Goal: Task Accomplishment & Management: Complete application form

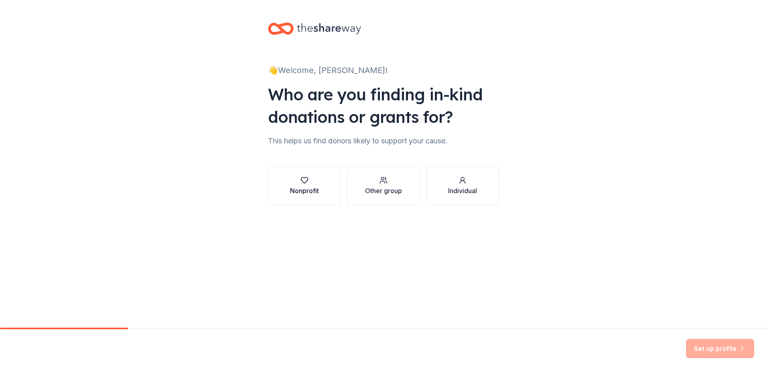
click at [304, 188] on div "Nonprofit" at bounding box center [304, 191] width 29 height 10
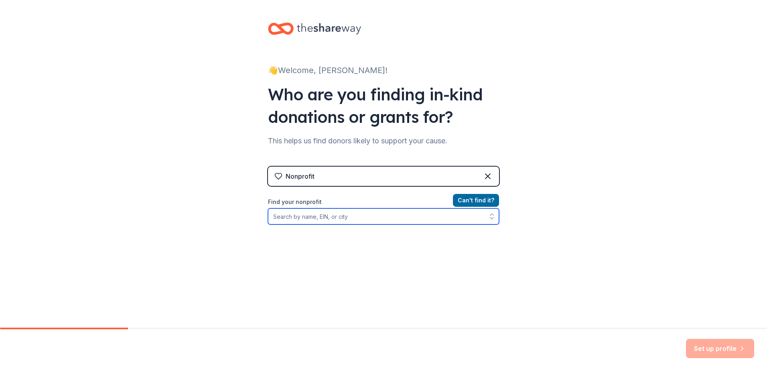
click at [342, 218] on input "Find your nonprofit" at bounding box center [383, 216] width 231 height 16
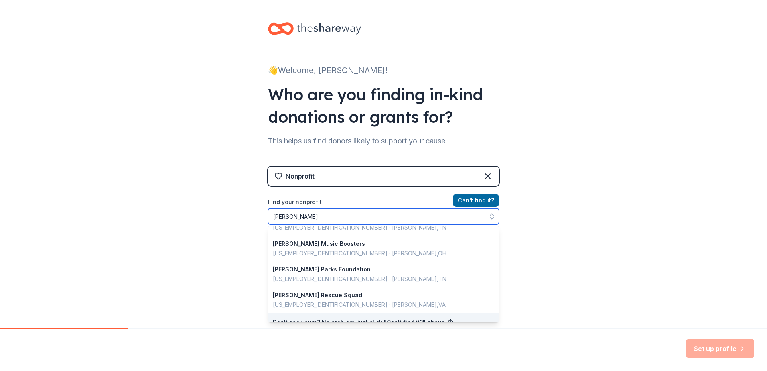
scroll to position [2, 0]
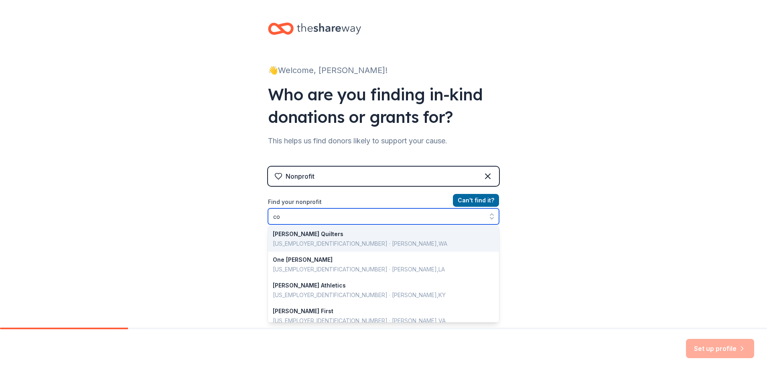
type input "c"
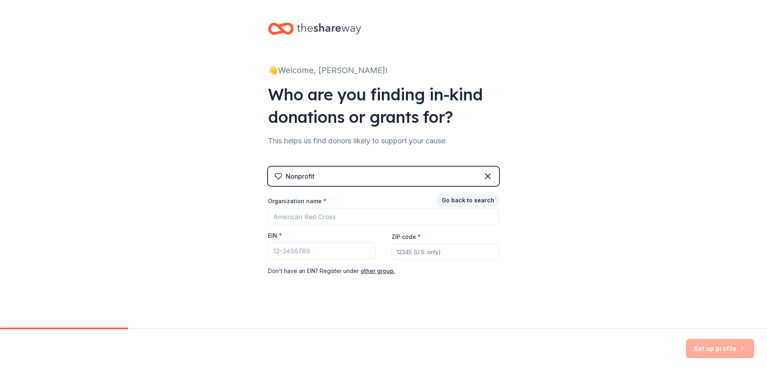
scroll to position [3, 0]
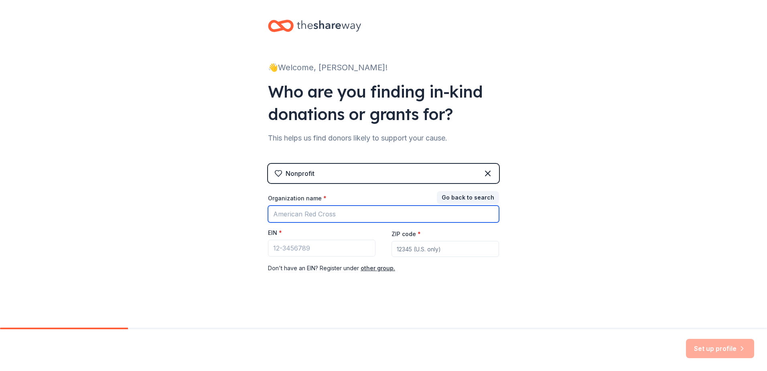
click at [307, 214] on input "Organization name *" at bounding box center [383, 214] width 231 height 17
type input "Atlantic Housing Foundation"
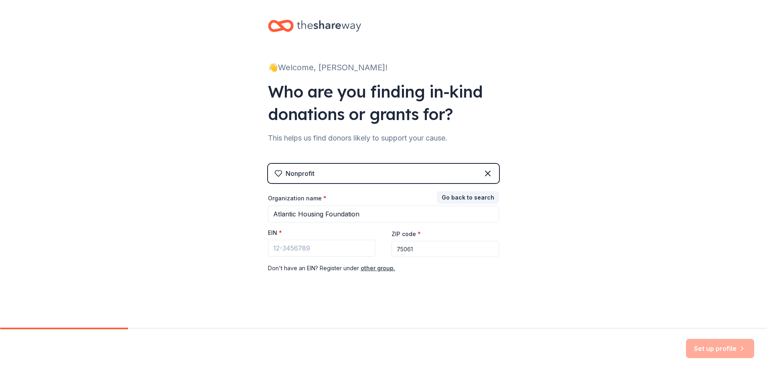
drag, startPoint x: 415, startPoint y: 247, endPoint x: 403, endPoint y: 249, distance: 12.9
click at [409, 248] on input "75061" at bounding box center [446, 249] width 108 height 16
type input "7"
click at [368, 215] on input "Atlantic Housing Foundation" at bounding box center [383, 214] width 231 height 17
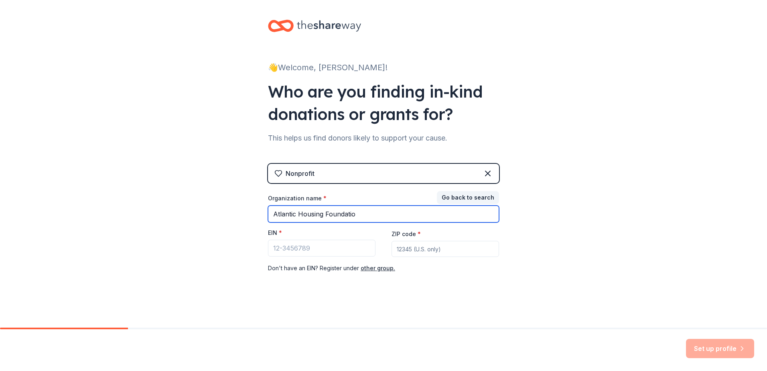
type input "Atlantic Housing Foundation"
click at [364, 212] on input "Atlantic Housing Foundation" at bounding box center [383, 214] width 231 height 17
click at [449, 216] on input "Atlantic Housing Foundation" at bounding box center [383, 214] width 231 height 17
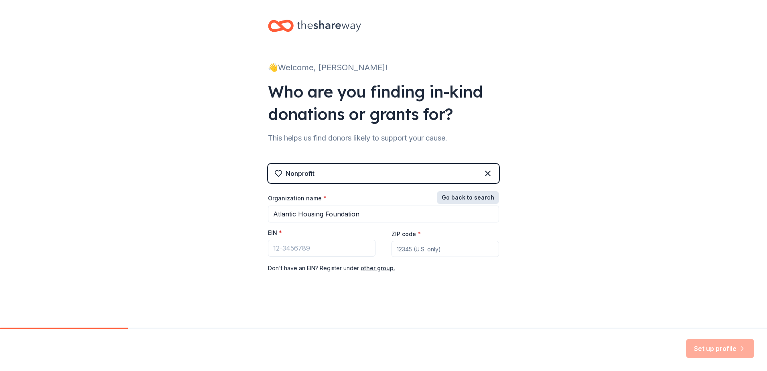
click at [473, 192] on button "Go back to search" at bounding box center [468, 197] width 62 height 13
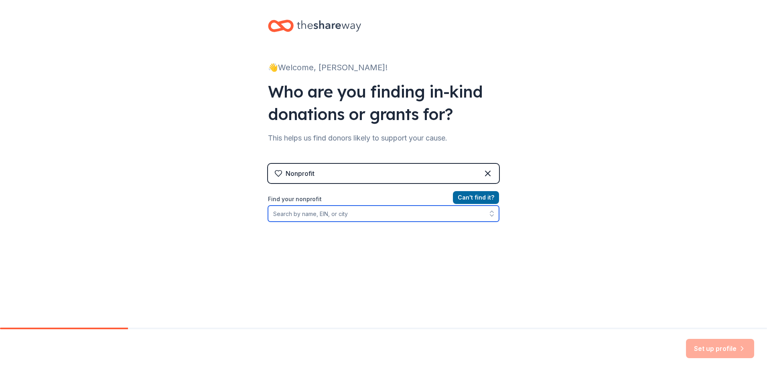
click at [338, 216] on input "Find your nonprofit" at bounding box center [383, 214] width 231 height 16
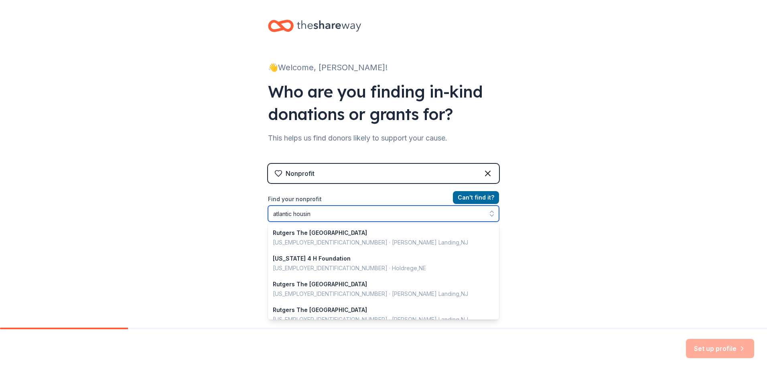
type input "atlantic housing"
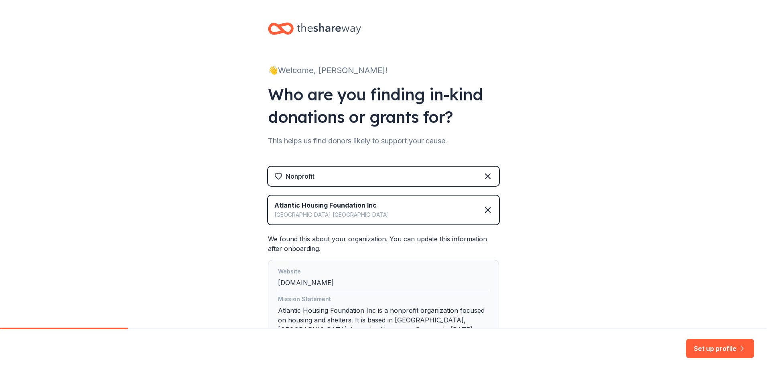
scroll to position [71, 0]
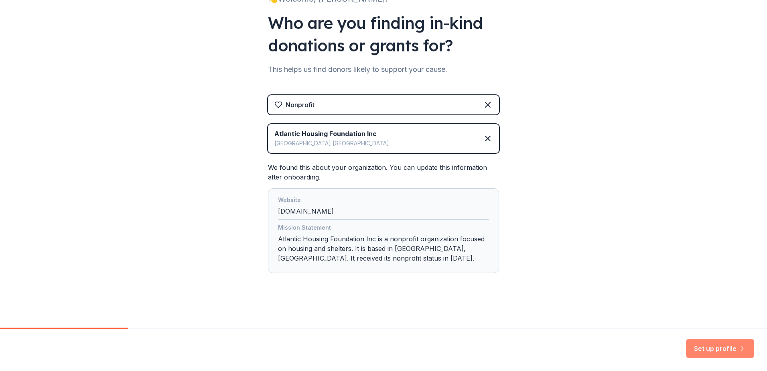
click at [718, 349] on button "Set up profile" at bounding box center [720, 348] width 68 height 19
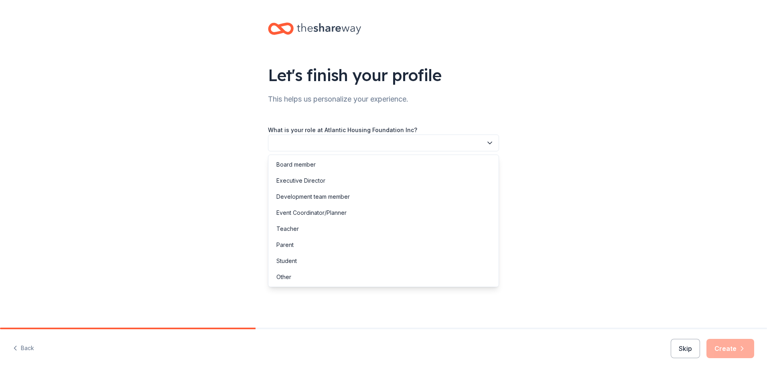
click at [369, 140] on button "button" at bounding box center [383, 142] width 231 height 17
click at [309, 277] on div "Other" at bounding box center [383, 277] width 227 height 16
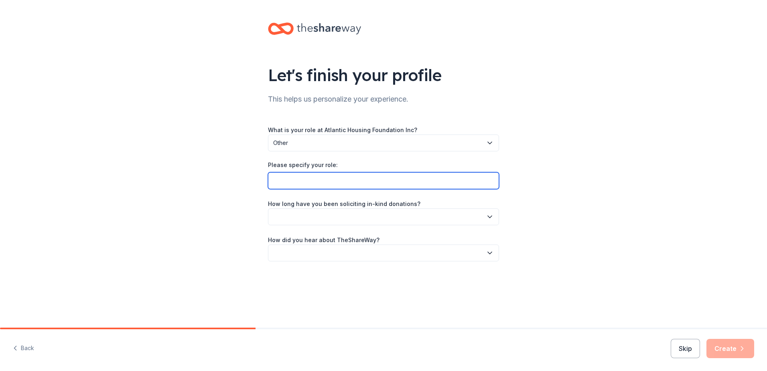
click at [314, 179] on input "Please specify your role:" at bounding box center [383, 180] width 231 height 17
type input "Community Engagement Associate"
click at [487, 221] on button "button" at bounding box center [383, 216] width 231 height 17
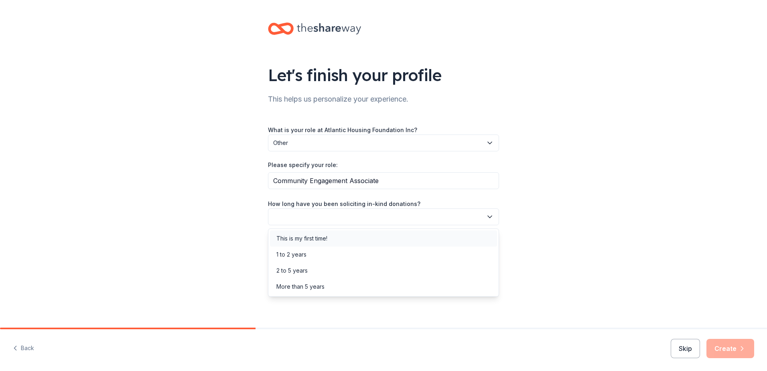
click at [325, 238] on div "This is my first time!" at bounding box center [302, 239] width 51 height 10
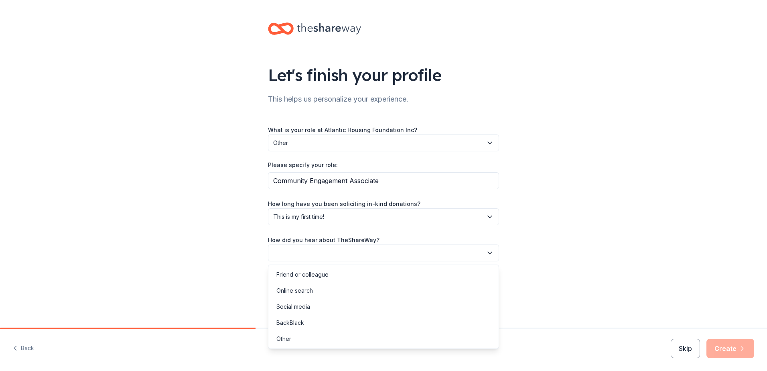
click at [368, 254] on button "button" at bounding box center [383, 252] width 231 height 17
click at [328, 291] on div "Online search" at bounding box center [383, 291] width 227 height 16
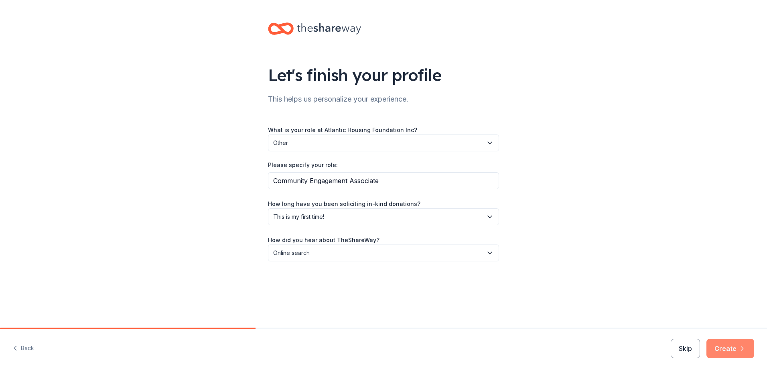
click at [732, 347] on button "Create" at bounding box center [731, 348] width 48 height 19
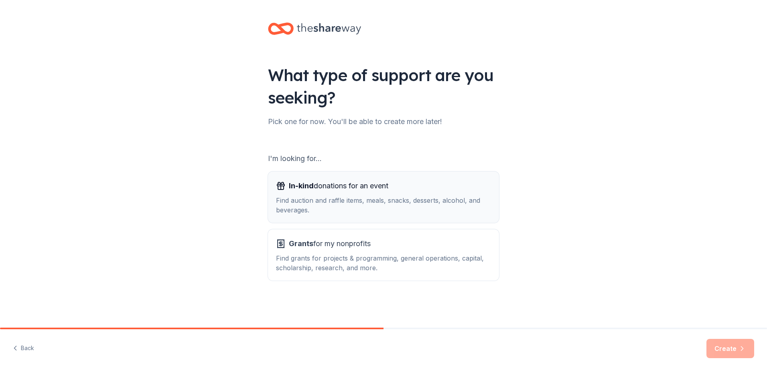
click at [429, 191] on div "In-kind donations for an event" at bounding box center [383, 185] width 215 height 13
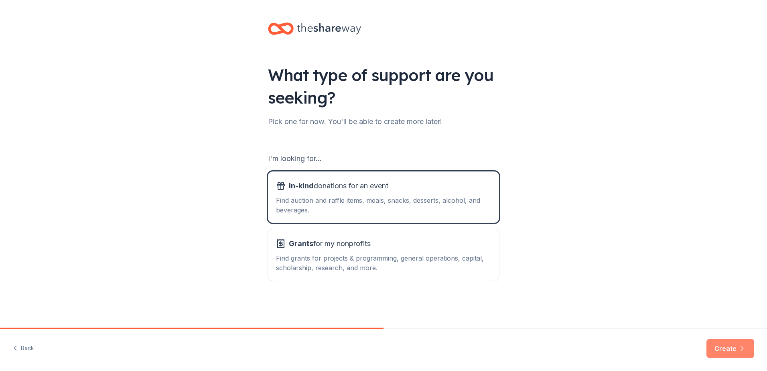
click at [730, 348] on button "Create" at bounding box center [731, 348] width 48 height 19
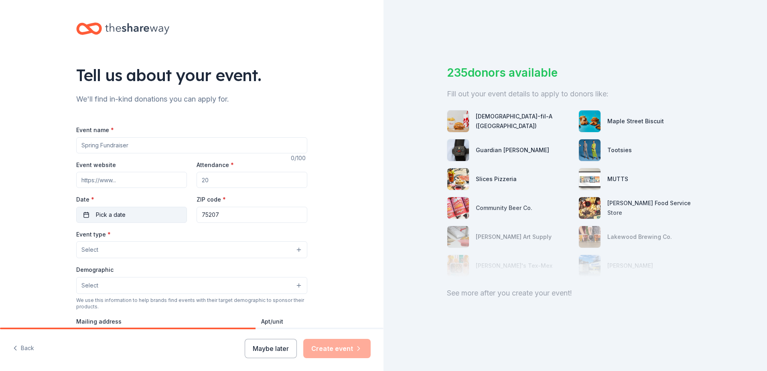
click at [110, 218] on span "Pick a date" at bounding box center [111, 215] width 30 height 10
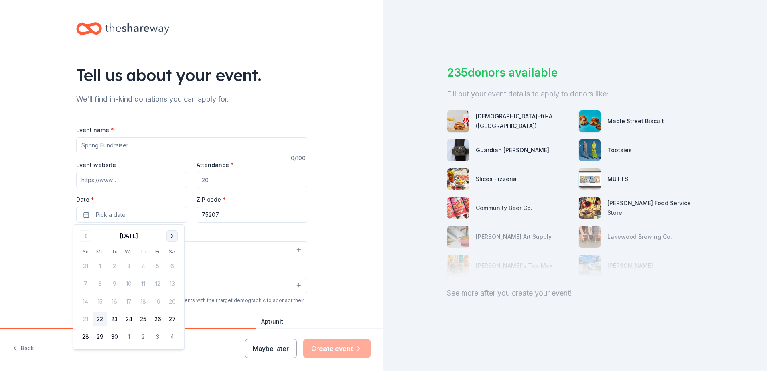
click at [171, 237] on button "Go to next month" at bounding box center [172, 235] width 11 height 11
click at [117, 304] on button "14" at bounding box center [114, 301] width 14 height 14
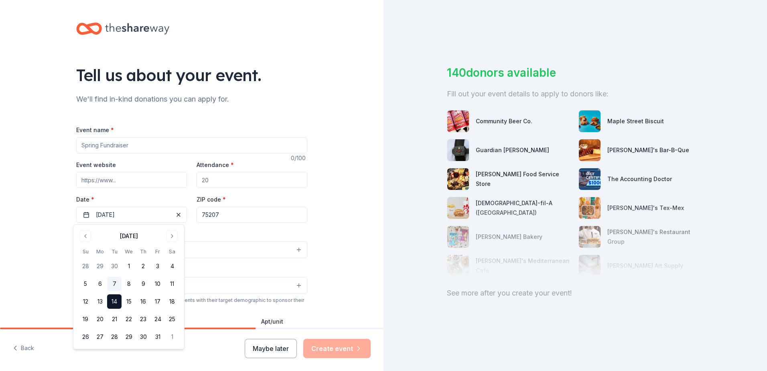
click at [114, 281] on button "7" at bounding box center [114, 284] width 14 height 14
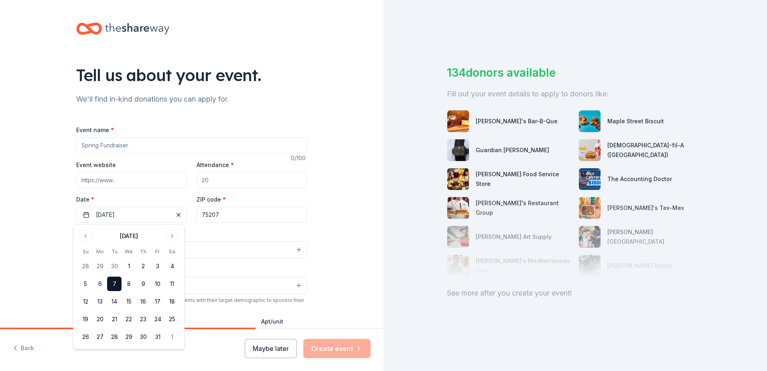
click at [119, 285] on button "7" at bounding box center [114, 284] width 14 height 14
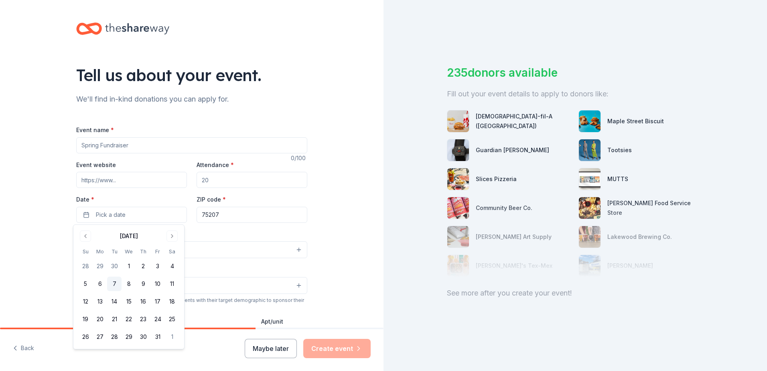
click at [112, 287] on button "7" at bounding box center [114, 284] width 14 height 14
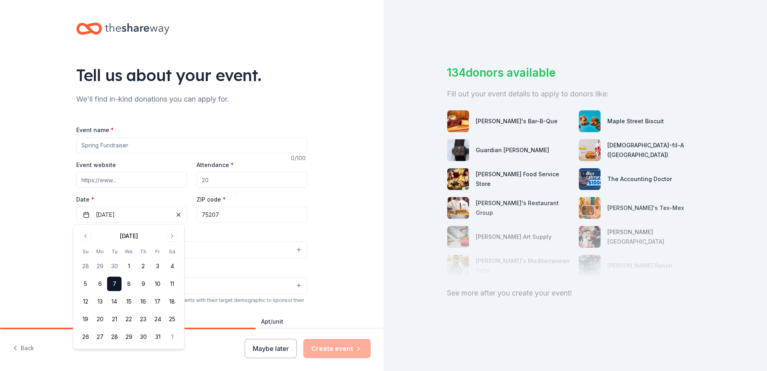
click at [223, 214] on input "75207" at bounding box center [252, 215] width 111 height 16
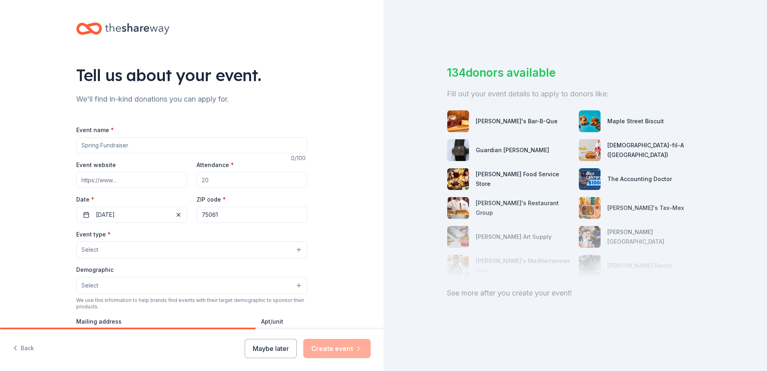
type input "75061"
click at [96, 254] on button "Select" at bounding box center [191, 249] width 231 height 17
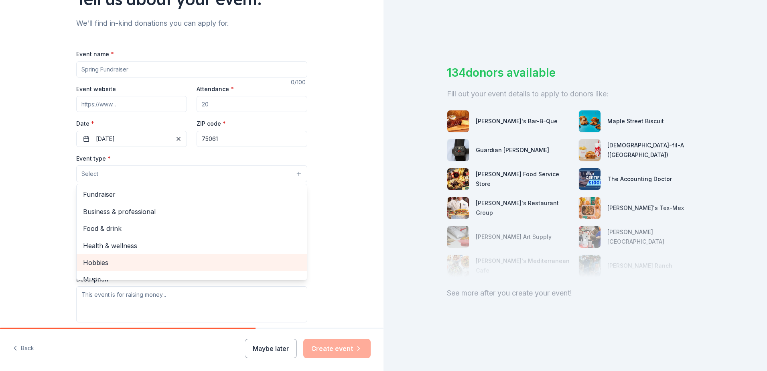
scroll to position [80, 0]
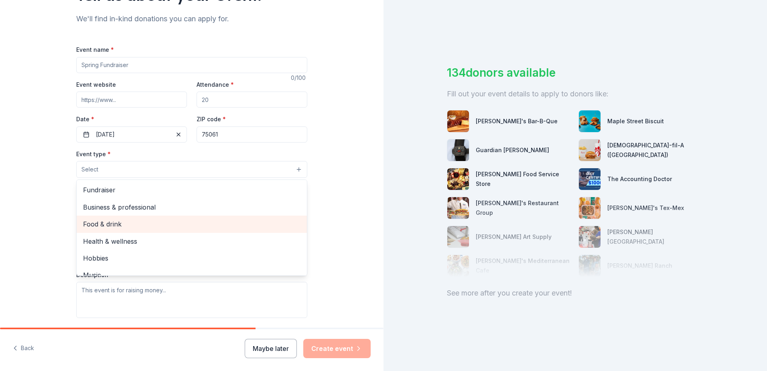
click at [132, 225] on span "Food & drink" at bounding box center [192, 224] width 218 height 10
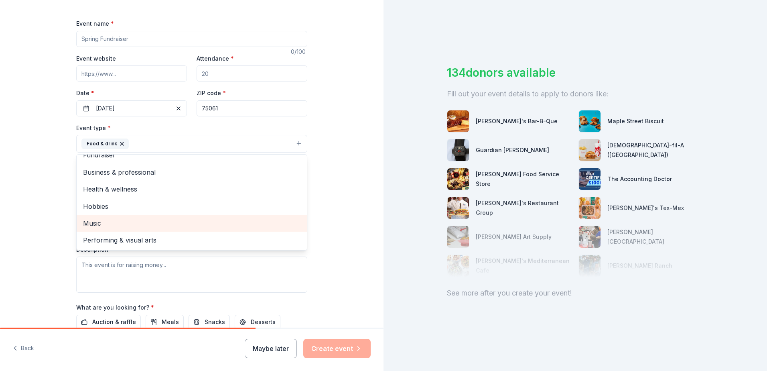
scroll to position [120, 0]
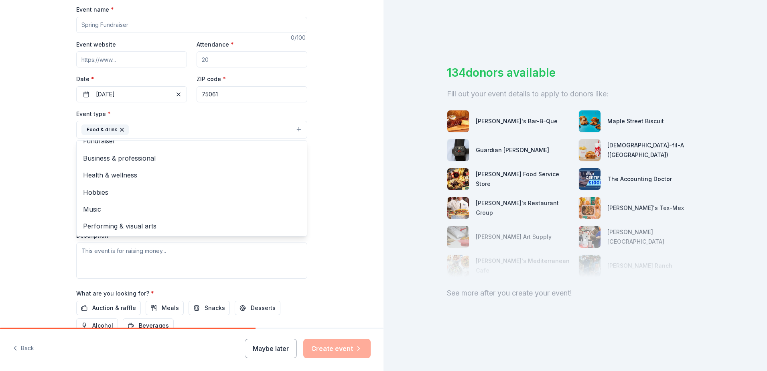
click at [322, 145] on div "Tell us about your event. We'll find in-kind donations you can apply for. Event…" at bounding box center [192, 147] width 384 height 535
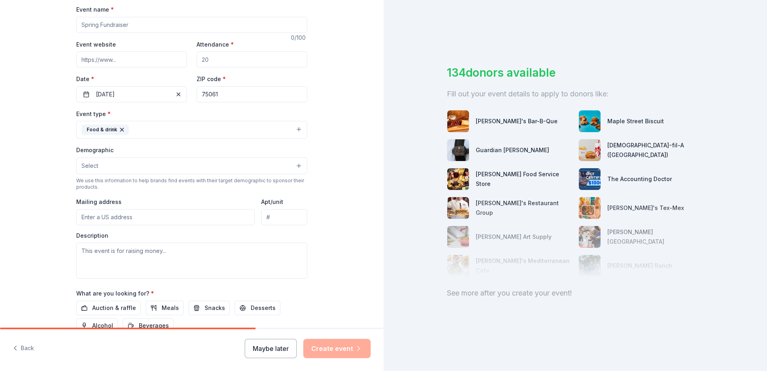
click at [128, 163] on button "Select" at bounding box center [191, 165] width 231 height 17
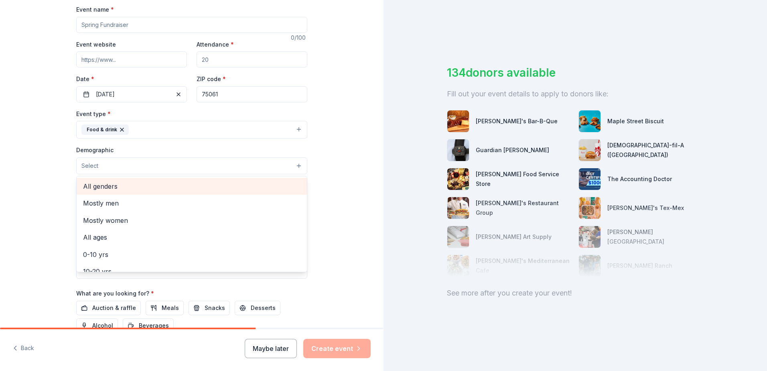
click at [113, 183] on span "All genders" at bounding box center [192, 186] width 218 height 10
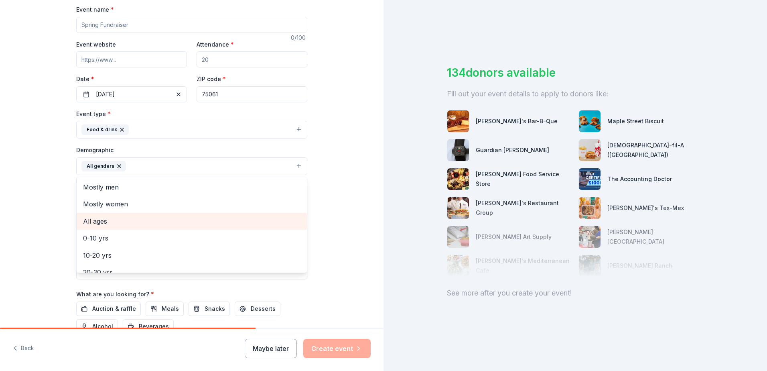
click at [113, 224] on span "All ages" at bounding box center [192, 221] width 218 height 10
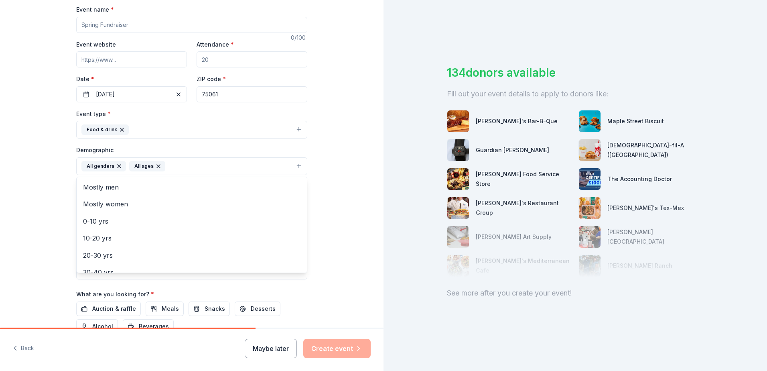
click at [309, 140] on div "Tell us about your event. We'll find in-kind donations you can apply for. Event…" at bounding box center [191, 148] width 257 height 536
click at [140, 218] on input "Mailing address" at bounding box center [165, 218] width 179 height 16
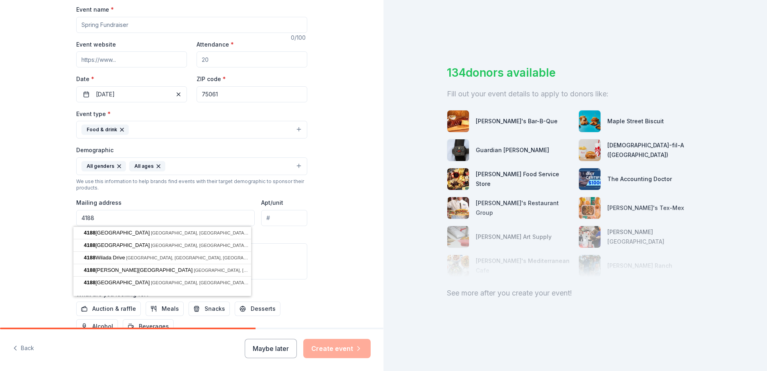
type input "4188 W Pioneer Dr, Irving, TX, USA"
click at [265, 232] on div "Description" at bounding box center [191, 255] width 231 height 47
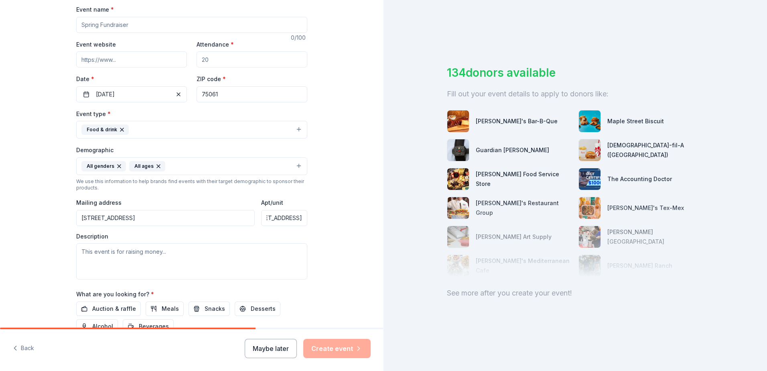
scroll to position [0, 0]
drag, startPoint x: 303, startPoint y: 218, endPoint x: 233, endPoint y: 210, distance: 70.7
click at [233, 210] on div "Mailing address 4188 W Pioneer Dr, Irving, TX, USA Apt/unit 4188 West Pioneer D…" at bounding box center [191, 211] width 231 height 28
type input "eer Drive"
drag, startPoint x: 295, startPoint y: 222, endPoint x: 251, endPoint y: 222, distance: 44.2
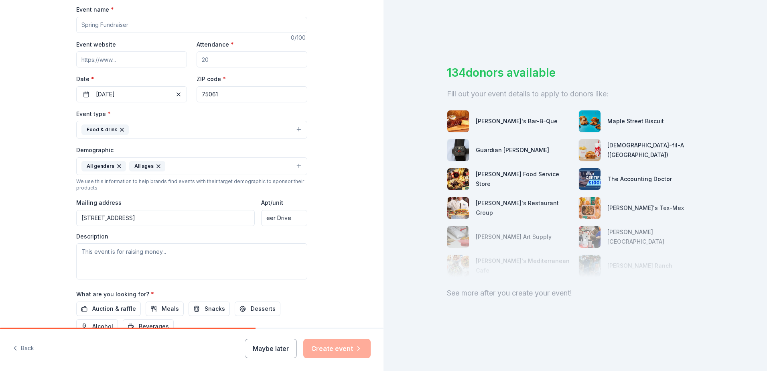
click at [251, 222] on div "Mailing address 4188 W Pioneer Dr, Irving, TX, USA Apt/unit eer Drive" at bounding box center [191, 211] width 231 height 28
type input "Front Office"
click at [187, 259] on textarea at bounding box center [191, 261] width 231 height 36
click at [157, 252] on textarea at bounding box center [191, 261] width 231 height 36
paste textarea "Join us for our National Night Out Block Party — a fun evening dedicated to str…"
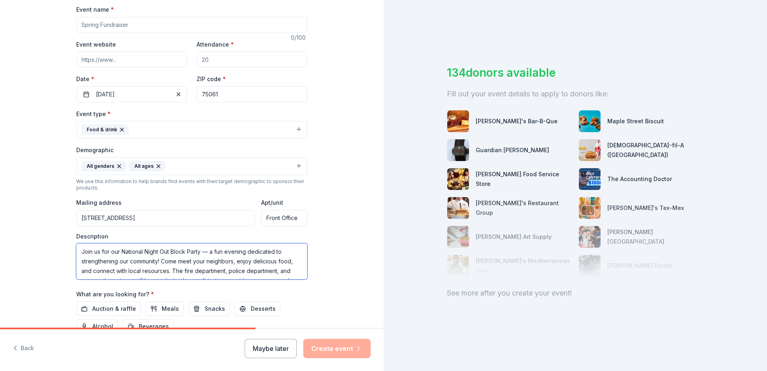
click at [78, 252] on textarea "Join us for our National Night Out Block Party — a fun evening dedicated to str…" at bounding box center [191, 261] width 231 height 36
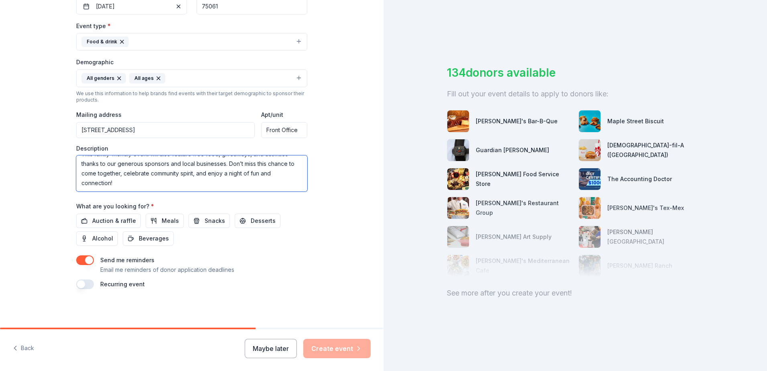
scroll to position [67, 0]
click at [133, 174] on textarea "This is the event..."Join us for our National Night Out Block Party — a fun eve…" at bounding box center [191, 173] width 231 height 36
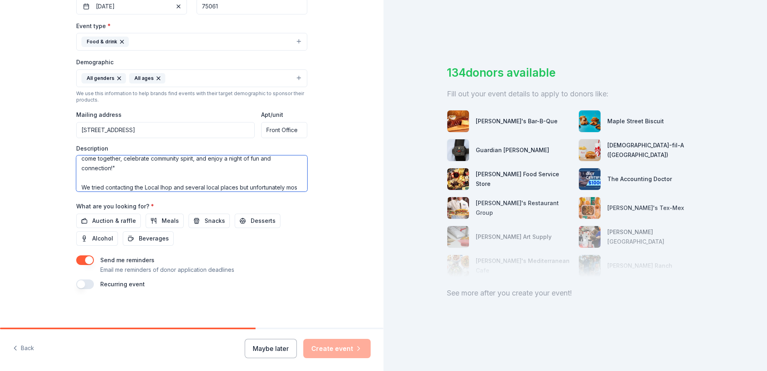
scroll to position [82, 0]
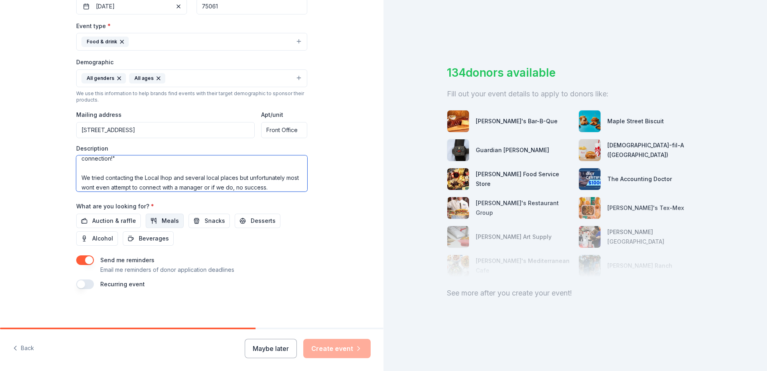
type textarea "This is the event..."Join us for our National Night Out Block Party — a fun eve…"
click at [162, 221] on span "Meals" at bounding box center [170, 221] width 17 height 10
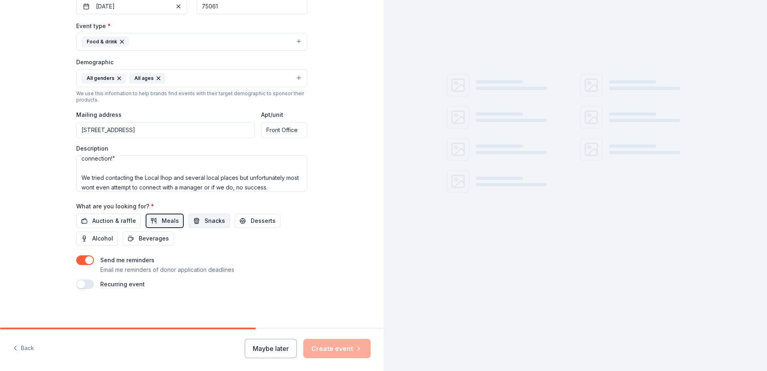
click at [205, 220] on span "Snacks" at bounding box center [215, 221] width 20 height 10
click at [260, 220] on span "Desserts" at bounding box center [263, 221] width 25 height 10
click at [161, 237] on span "Beverages" at bounding box center [154, 239] width 30 height 10
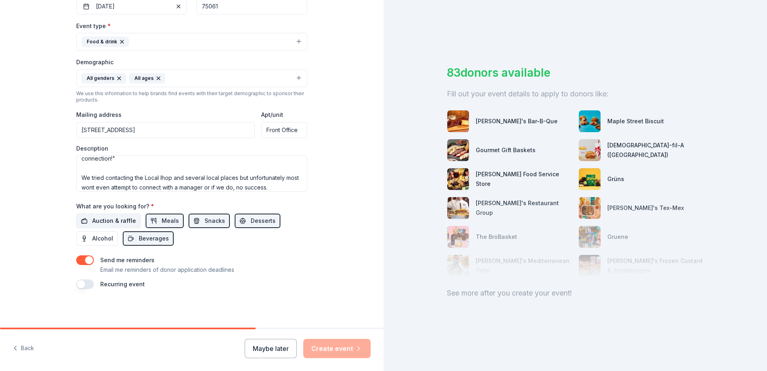
click at [109, 221] on span "Auction & raffle" at bounding box center [114, 221] width 44 height 10
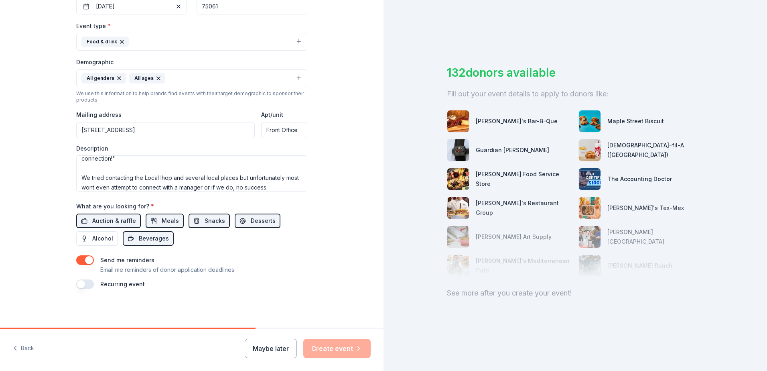
click at [82, 283] on button "button" at bounding box center [85, 284] width 18 height 10
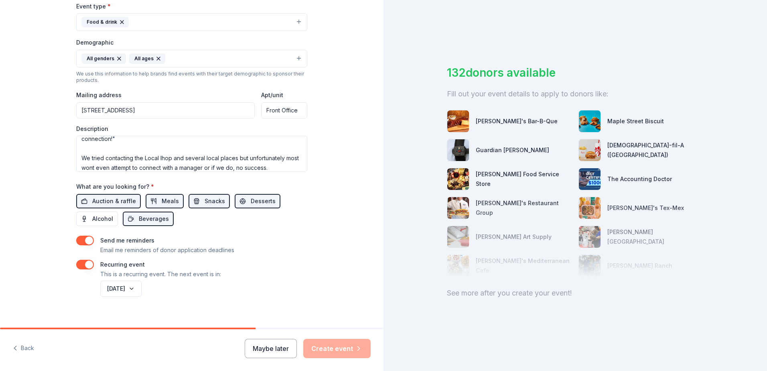
scroll to position [237, 0]
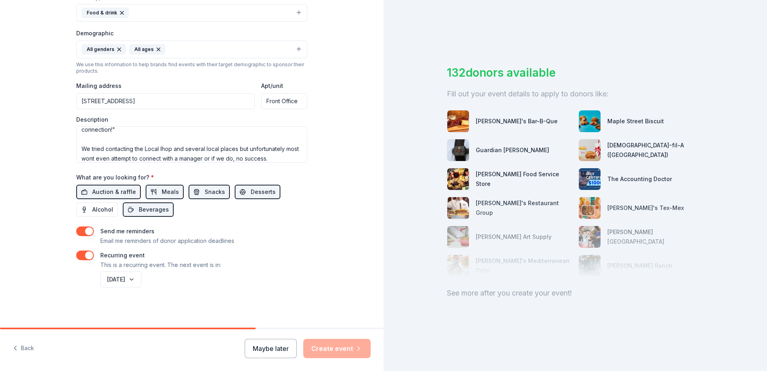
click at [335, 345] on div "Maybe later Create event" at bounding box center [308, 348] width 126 height 19
click at [342, 346] on div "Maybe later Create event" at bounding box center [308, 348] width 126 height 19
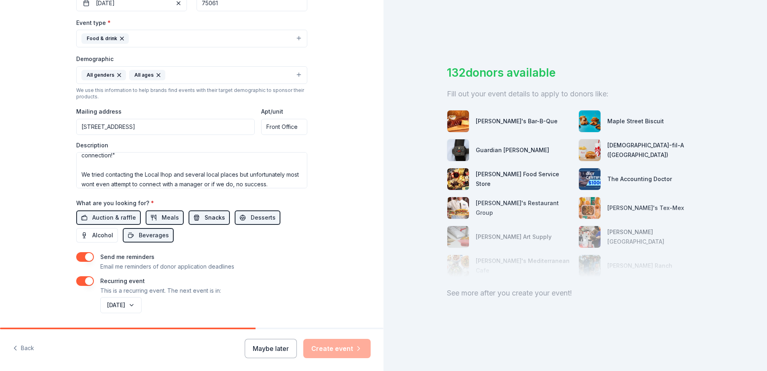
scroll to position [197, 0]
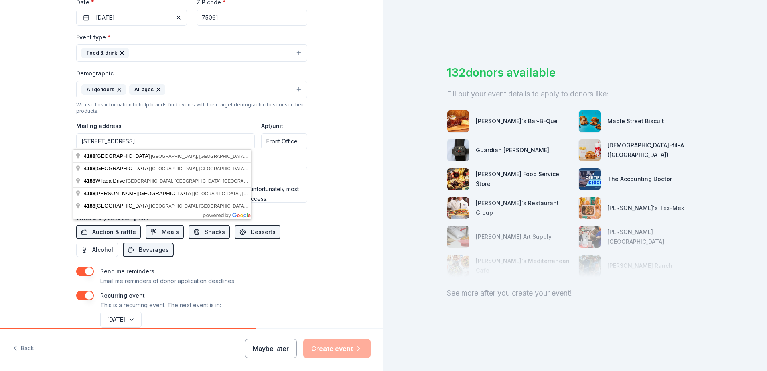
click at [189, 146] on input "4188 W Pioneer Dr, Irving, TX, USA" at bounding box center [165, 141] width 179 height 16
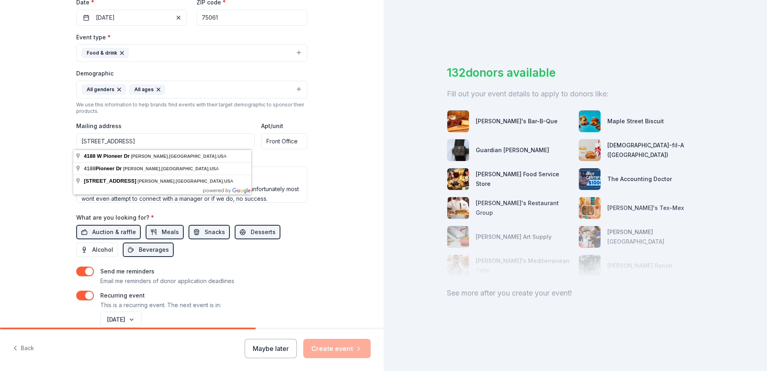
type input "4188 W Pioneer Dr, Irving, TX, USA"
click at [308, 220] on div "Tell us about your event. We'll find in-kind donations you can apply for. Event…" at bounding box center [191, 85] width 257 height 565
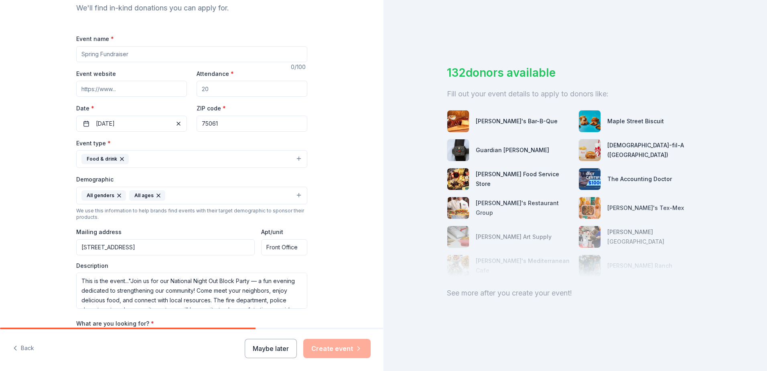
scroll to position [77, 0]
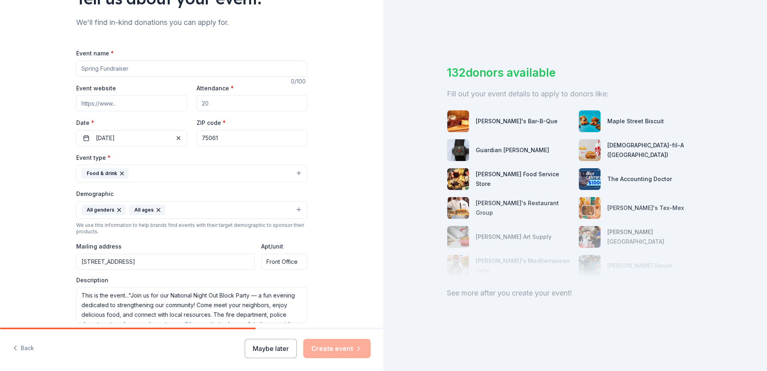
click at [121, 99] on input "Event website" at bounding box center [131, 103] width 111 height 16
drag, startPoint x: 87, startPoint y: 52, endPoint x: 86, endPoint y: 61, distance: 9.6
click at [87, 54] on label "Event name *" at bounding box center [95, 53] width 38 height 8
click at [87, 61] on input "Event name *" at bounding box center [191, 69] width 231 height 16
click at [92, 72] on input "Event name *" at bounding box center [191, 69] width 231 height 16
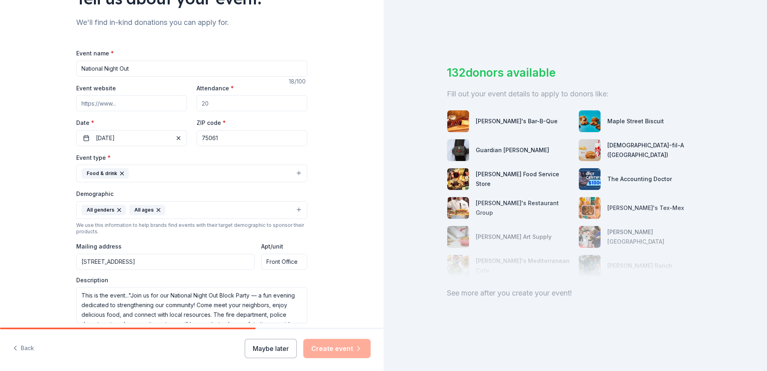
type input "National Night Out"
click at [206, 102] on input "Attendance *" at bounding box center [252, 103] width 111 height 16
type input "250"
click at [112, 104] on input "Event website" at bounding box center [131, 103] width 111 height 16
type input "leasing@covingtoncreekapts.com"
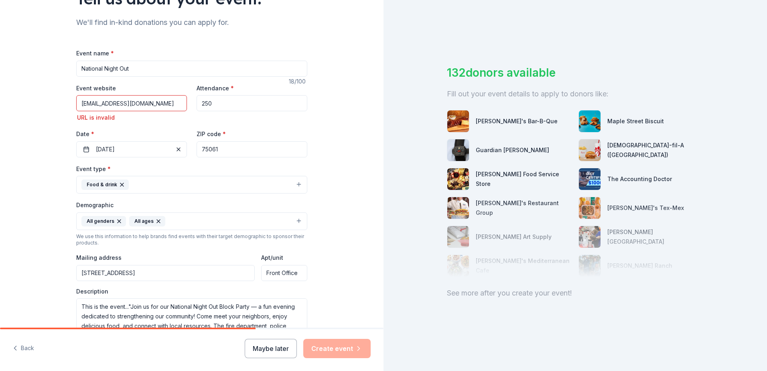
click at [79, 68] on input "National Night Out" at bounding box center [191, 69] width 231 height 16
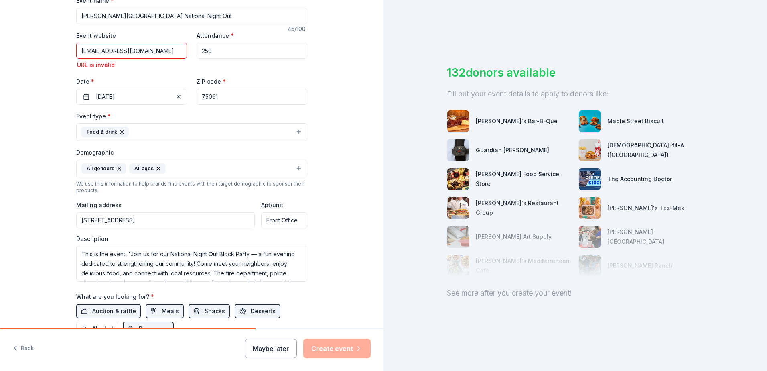
scroll to position [128, 0]
type input "[PERSON_NAME][GEOGRAPHIC_DATA] National Night Out"
click at [296, 132] on button "Food & drink" at bounding box center [191, 133] width 231 height 18
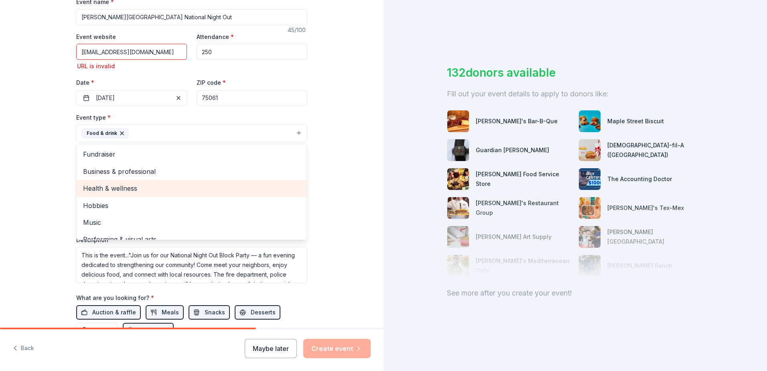
click at [143, 188] on span "Health & wellness" at bounding box center [192, 188] width 218 height 10
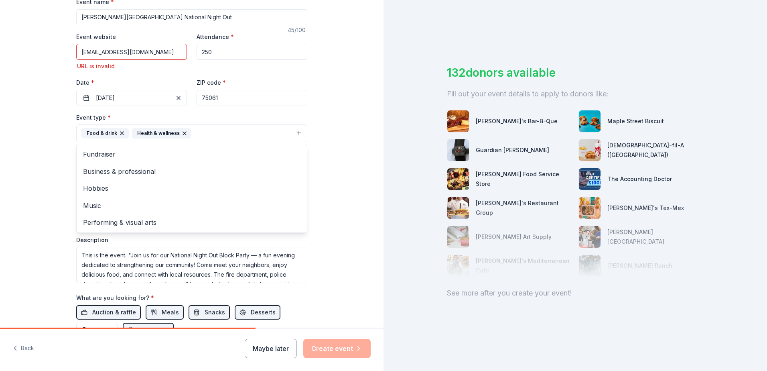
click at [296, 133] on button "Food & drink Health & wellness" at bounding box center [191, 133] width 231 height 18
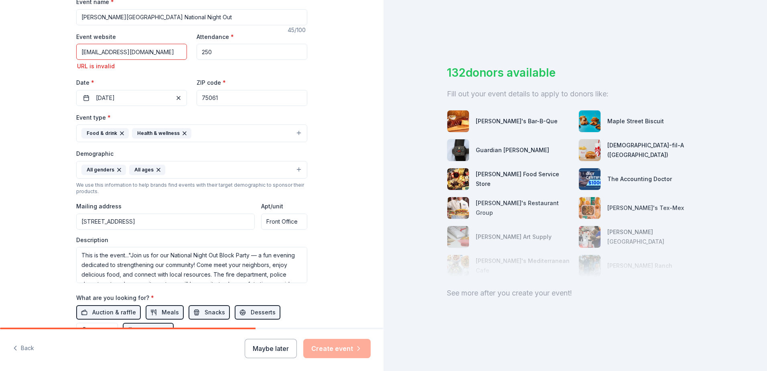
click at [294, 134] on button "Food & drink Health & wellness" at bounding box center [191, 133] width 231 height 18
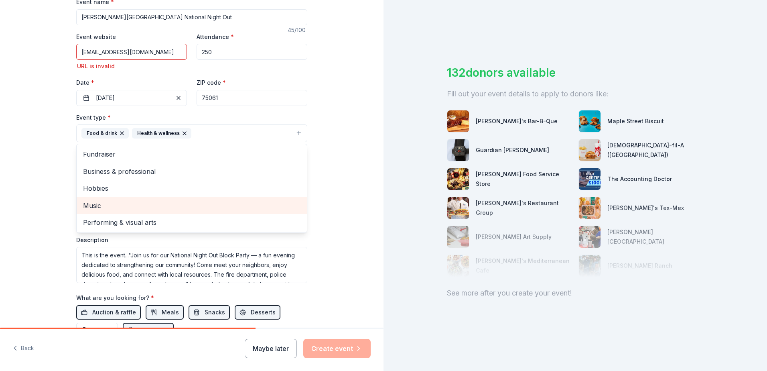
click at [148, 204] on span "Music" at bounding box center [192, 205] width 218 height 10
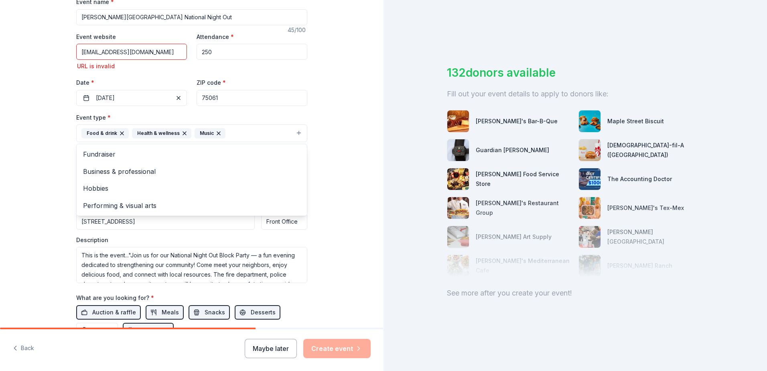
click at [297, 133] on button "Food & drink Health & wellness Music" at bounding box center [191, 133] width 231 height 18
click at [298, 133] on button "Food & drink Health & wellness Music" at bounding box center [191, 133] width 231 height 18
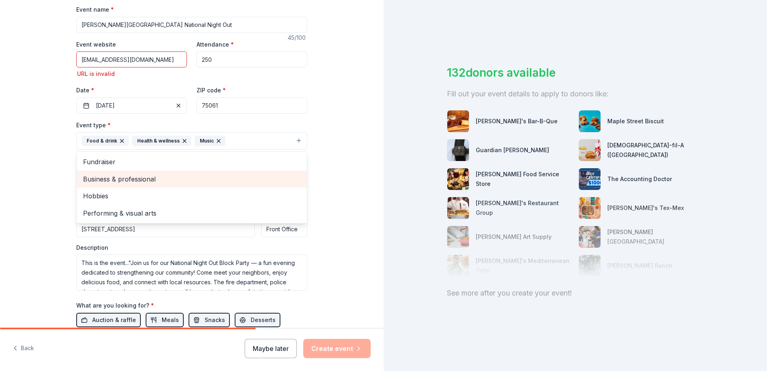
drag, startPoint x: 133, startPoint y: 178, endPoint x: 143, endPoint y: 173, distance: 11.0
click at [134, 177] on span "Business & professional" at bounding box center [192, 179] width 218 height 10
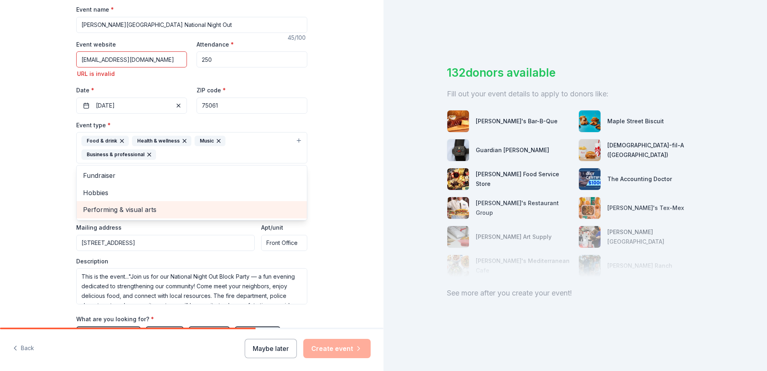
click at [153, 211] on span "Performing & visual arts" at bounding box center [192, 209] width 218 height 10
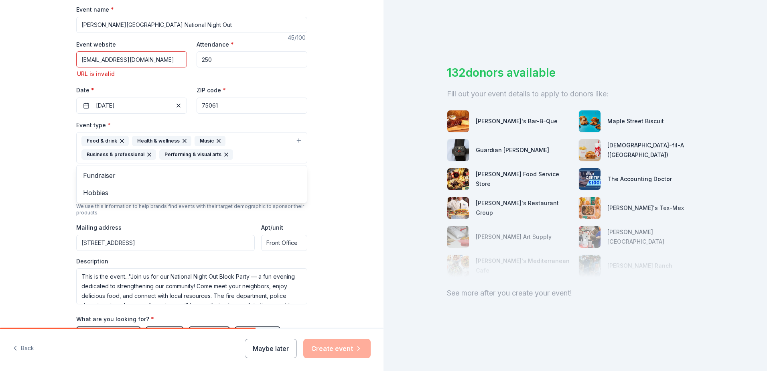
click at [321, 175] on div "Tell us about your event. We'll find in-kind donations you can apply for. Event…" at bounding box center [192, 175] width 384 height 590
click at [77, 59] on input "leasing@covingtoncreekapts.com" at bounding box center [131, 59] width 111 height 16
click at [79, 59] on input "www.leasing@covingtoncreekapts.com" at bounding box center [131, 59] width 111 height 16
type input "https://www.leasing@covingtoncreekapts.com"
click at [152, 80] on div "Event website https://www.leasing@covingtoncreekapts.com URL is invalid Attenda…" at bounding box center [191, 76] width 231 height 74
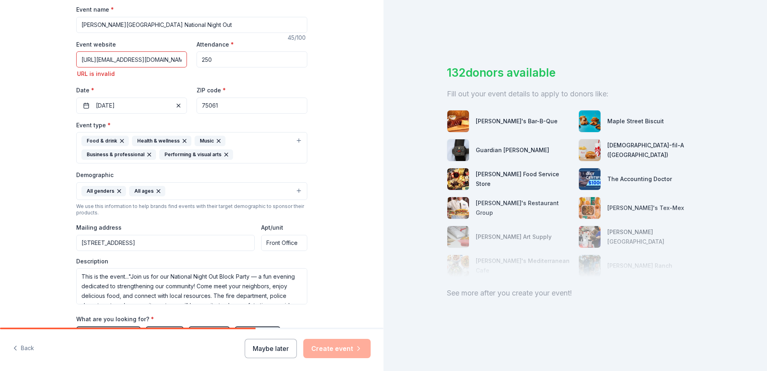
click at [159, 57] on input "https://www.leasing@covingtoncreekapts.com" at bounding box center [131, 59] width 111 height 16
click at [175, 58] on input "https://www.leasing@covingtoncreekapts.com" at bounding box center [131, 59] width 111 height 16
click at [177, 60] on input "https://www.leasing@covingtoncreekapts.com" at bounding box center [131, 59] width 111 height 16
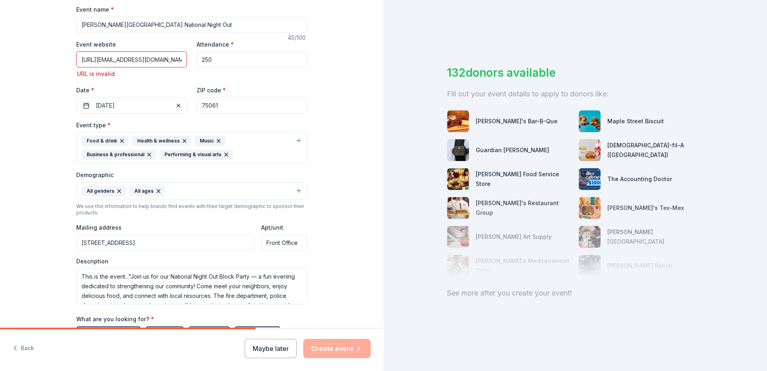
drag, startPoint x: 179, startPoint y: 60, endPoint x: -2, endPoint y: 44, distance: 181.7
click at [0, 44] on html "Tell us about your event. We'll find in-kind donations you can apply for. Event…" at bounding box center [383, 185] width 767 height 371
click at [342, 345] on button "Create event" at bounding box center [336, 348] width 67 height 19
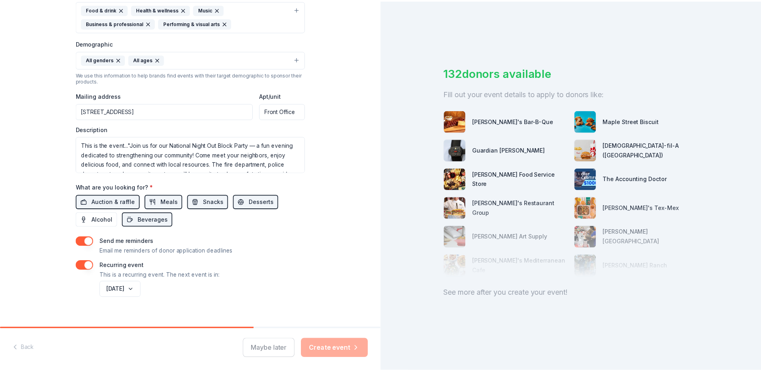
scroll to position [251, 0]
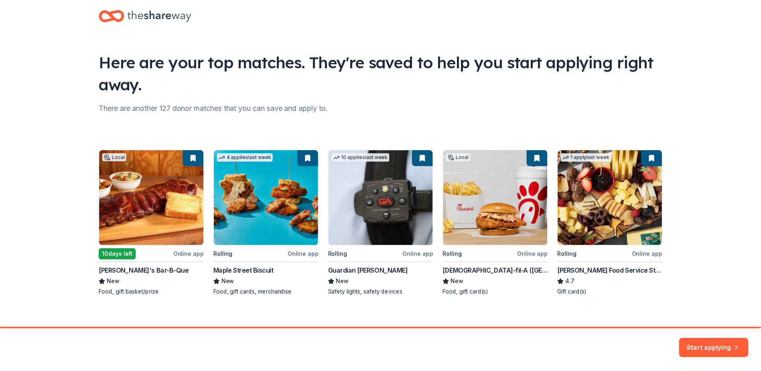
scroll to position [21, 0]
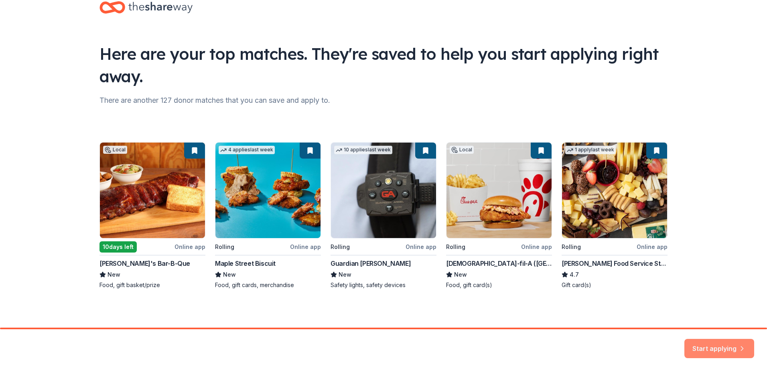
click at [712, 343] on button "Start applying" at bounding box center [720, 343] width 70 height 19
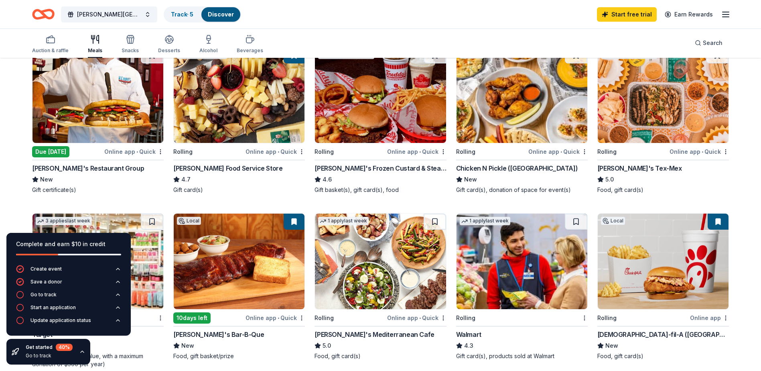
scroll to position [120, 0]
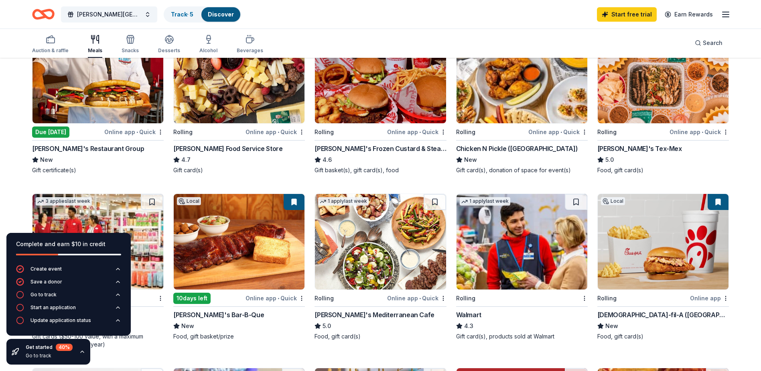
click at [510, 244] on img at bounding box center [522, 242] width 131 height 96
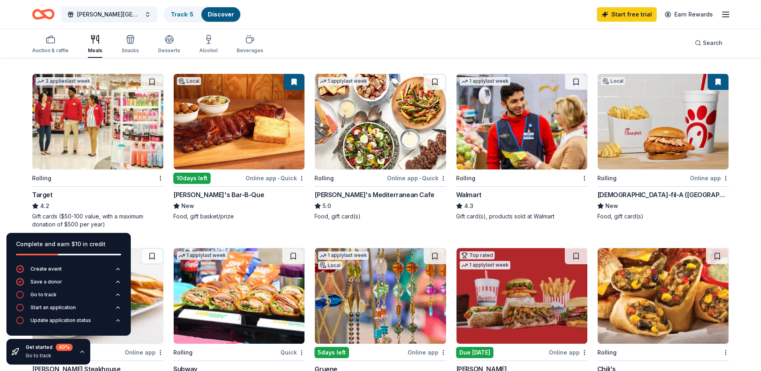
scroll to position [241, 0]
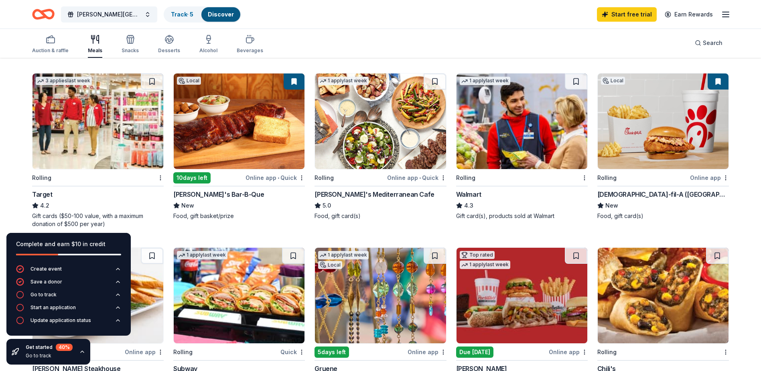
click at [239, 143] on img at bounding box center [239, 121] width 131 height 96
click at [520, 122] on img at bounding box center [522, 121] width 131 height 96
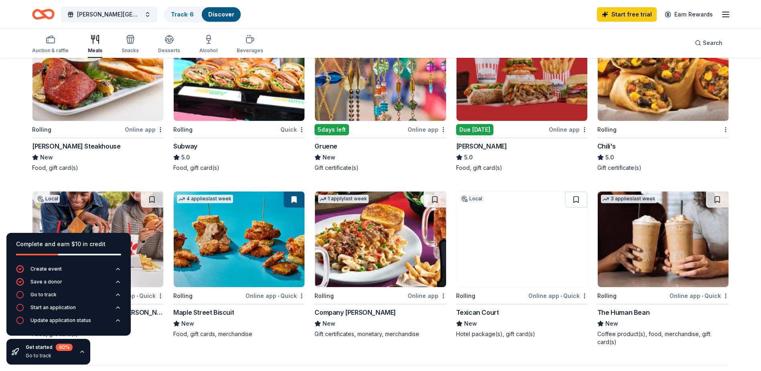
scroll to position [482, 0]
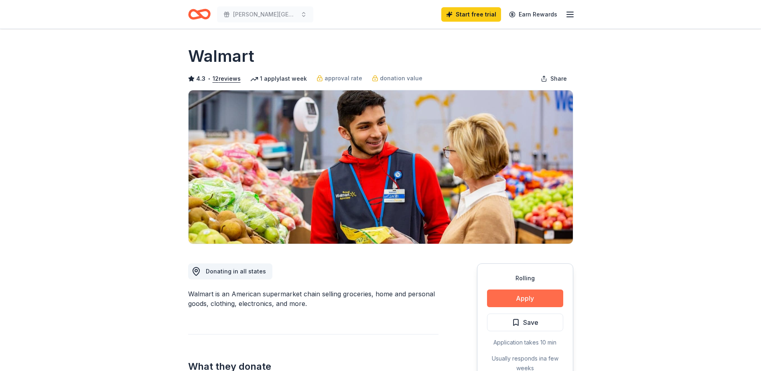
click at [531, 300] on button "Apply" at bounding box center [525, 298] width 76 height 18
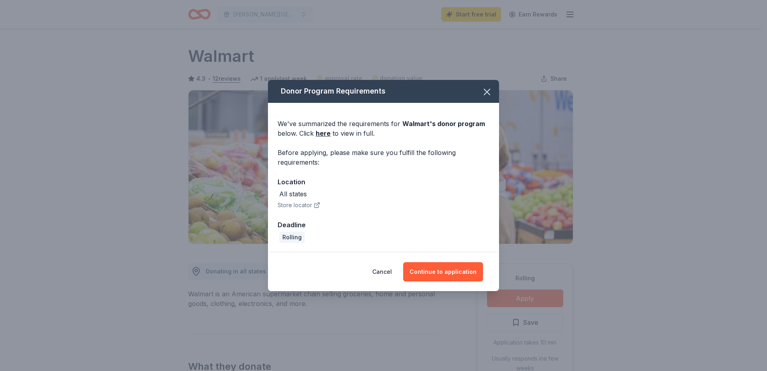
click at [297, 204] on button "Store locator" at bounding box center [299, 205] width 43 height 10
click at [454, 269] on button "Continue to application" at bounding box center [443, 271] width 80 height 19
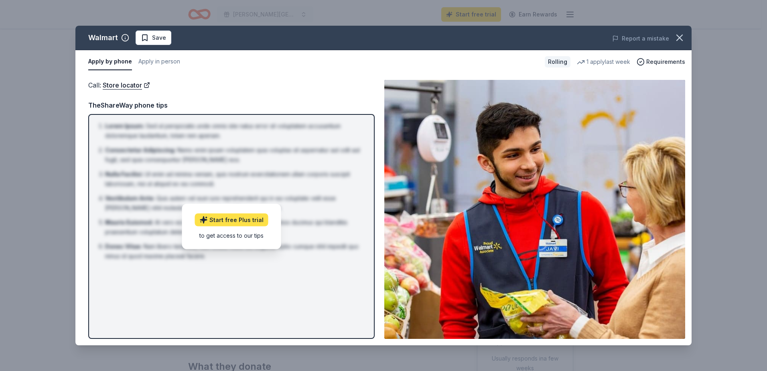
click at [249, 219] on link "Start free Plus trial" at bounding box center [231, 219] width 73 height 13
click at [219, 267] on div "Lorem Ipsum : Sed ut perspiciatis unde omnis iste natus error sit voluptatem ac…" at bounding box center [231, 226] width 287 height 225
click at [222, 237] on div "to get access to our tips" at bounding box center [231, 235] width 73 height 8
click at [332, 138] on li "Lorem Ipsum : Sed ut perspiciatis unde omnis iste natus error sit voluptatem ac…" at bounding box center [234, 130] width 258 height 19
drag, startPoint x: 237, startPoint y: 111, endPoint x: 313, endPoint y: 112, distance: 75.5
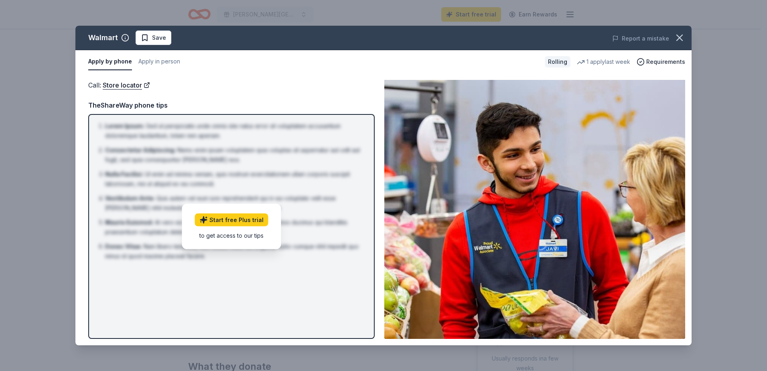
click at [268, 114] on div "TheShareWay phone tips Lorem Ipsum : Sed ut perspiciatis unde omnis iste natus …" at bounding box center [231, 219] width 287 height 239
click at [462, 264] on img at bounding box center [535, 209] width 301 height 259
drag, startPoint x: 198, startPoint y: 264, endPoint x: 148, endPoint y: 136, distance: 137.9
click at [191, 238] on div "Lorem Ipsum : Sed ut perspiciatis unde omnis iste natus error sit voluptatem ac…" at bounding box center [231, 226] width 287 height 225
click at [129, 64] on button "Apply by phone" at bounding box center [110, 61] width 44 height 17
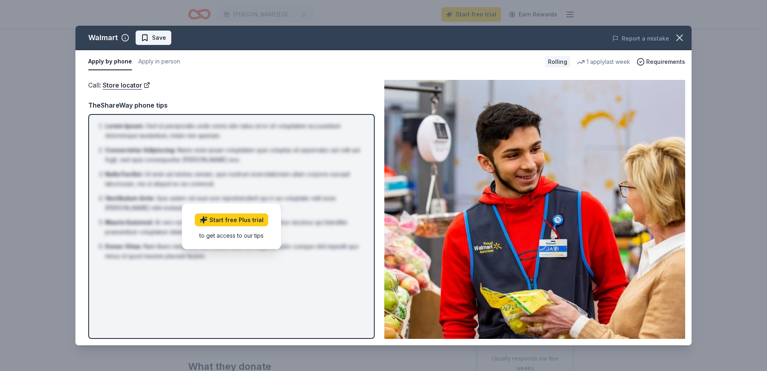
click at [163, 33] on span "Save" at bounding box center [159, 38] width 14 height 10
click at [684, 36] on icon "button" at bounding box center [679, 37] width 11 height 11
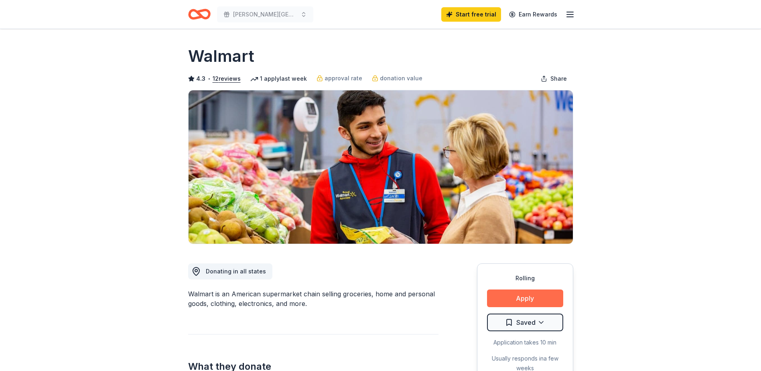
click at [537, 303] on button "Apply" at bounding box center [525, 298] width 76 height 18
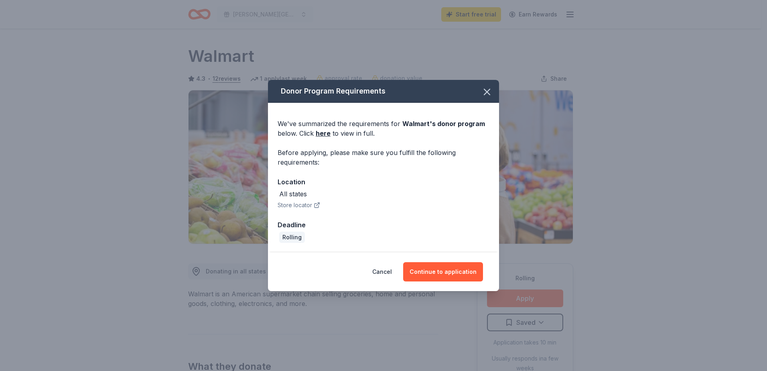
click at [415, 262] on div "Cancel Continue to application" at bounding box center [383, 271] width 199 height 19
click at [452, 267] on button "Continue to application" at bounding box center [443, 271] width 80 height 19
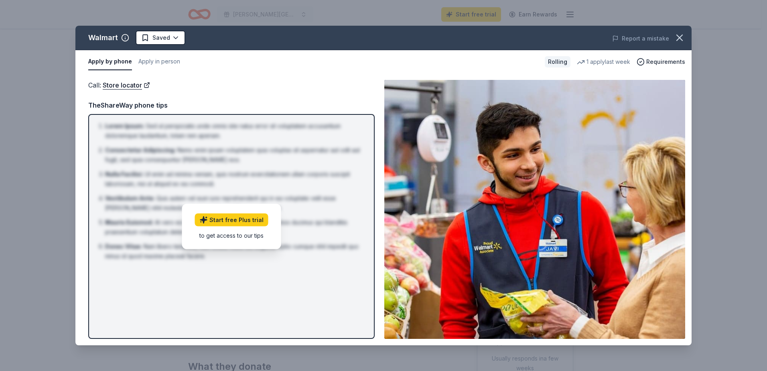
click at [234, 246] on div "Start free Plus trial to get access to our tips" at bounding box center [231, 226] width 99 height 45
drag, startPoint x: 157, startPoint y: 279, endPoint x: 153, endPoint y: 268, distance: 10.9
click at [156, 279] on div "Lorem Ipsum : Sed ut perspiciatis unde omnis iste natus error sit voluptatem ac…" at bounding box center [231, 226] width 287 height 225
click at [157, 192] on ol "Lorem Ipsum : Sed ut perspiciatis unde omnis iste natus error sit voluptatem ac…" at bounding box center [232, 191] width 272 height 140
drag, startPoint x: 229, startPoint y: 181, endPoint x: 247, endPoint y: 181, distance: 18.5
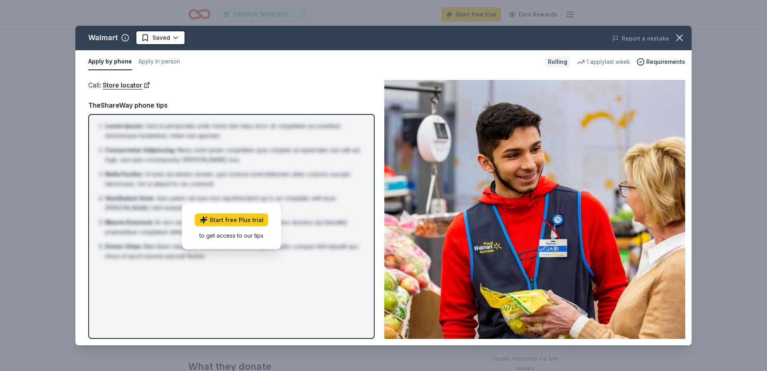
click at [247, 181] on li "Nulla Facilisi : Ut enim ad minima veniam, quis nostrum exercitationem ullam co…" at bounding box center [234, 178] width 258 height 19
drag, startPoint x: 295, startPoint y: 177, endPoint x: 368, endPoint y: 175, distance: 73.1
click at [345, 177] on li "Nulla Facilisi : Ut enim ad minima veniam, quis nostrum exercitationem ullam co…" at bounding box center [234, 178] width 258 height 19
click at [682, 37] on icon "button" at bounding box center [679, 37] width 11 height 11
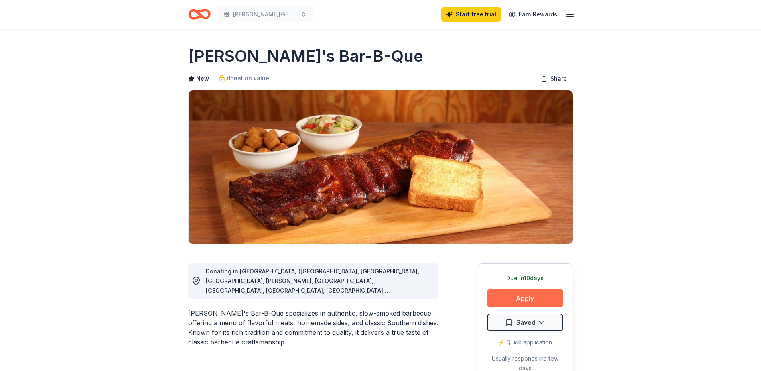
click at [521, 295] on button "Apply" at bounding box center [525, 298] width 76 height 18
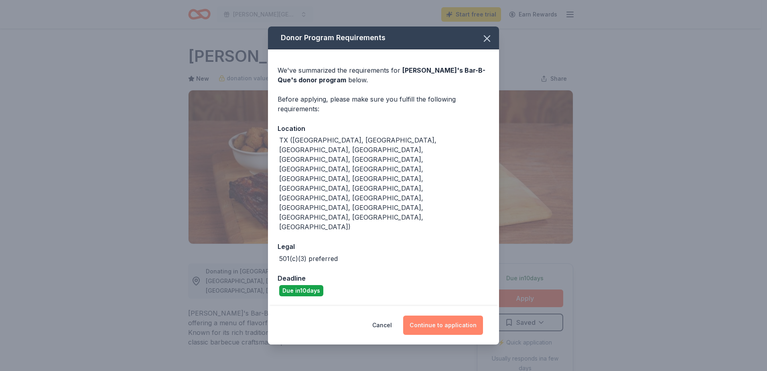
click at [448, 315] on button "Continue to application" at bounding box center [443, 324] width 80 height 19
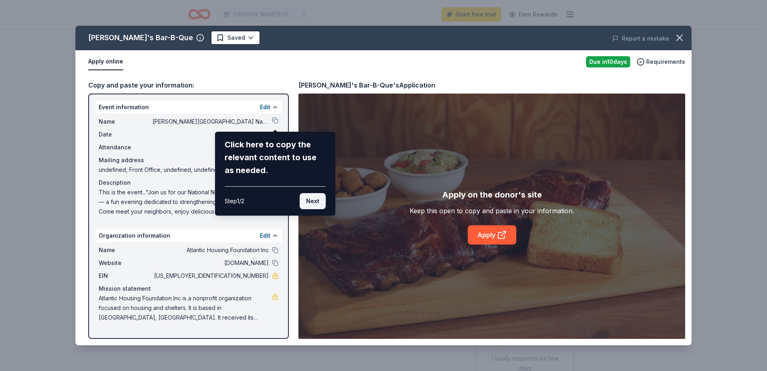
click at [314, 199] on button "Next" at bounding box center [313, 201] width 26 height 16
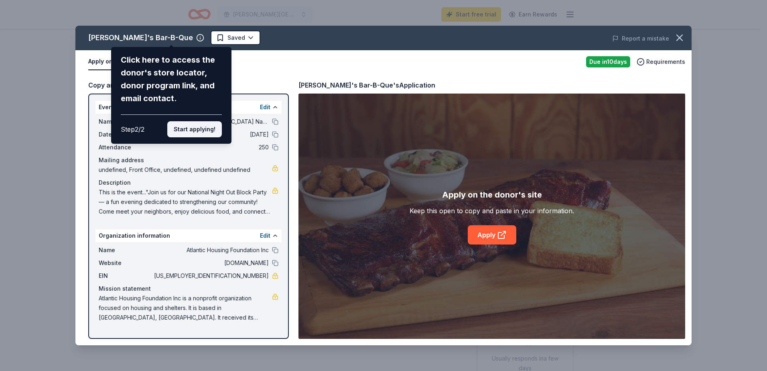
click at [187, 129] on button "Start applying!" at bounding box center [194, 129] width 55 height 16
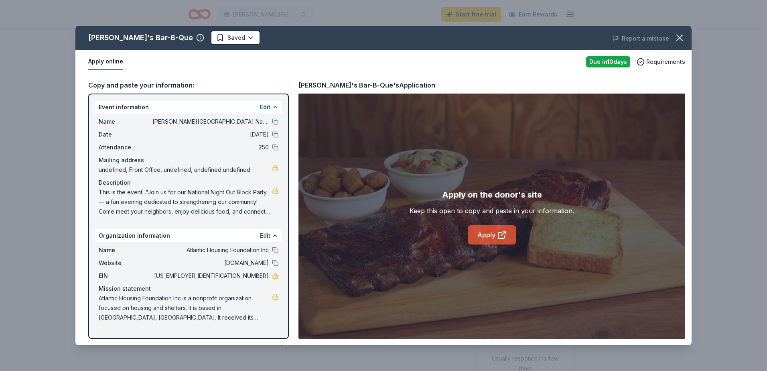
click at [484, 236] on link "Apply" at bounding box center [492, 234] width 49 height 19
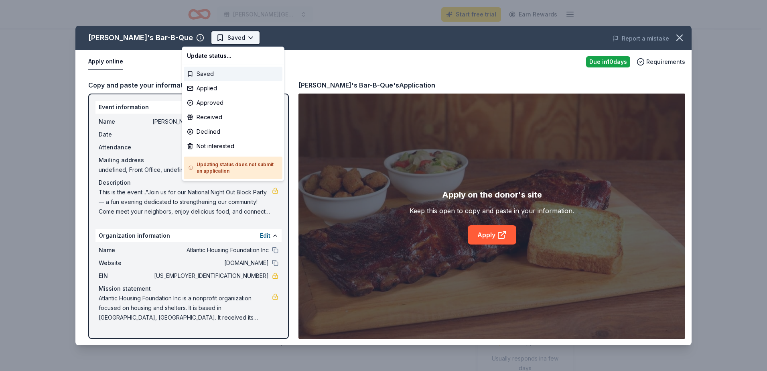
click at [204, 36] on html "[PERSON_NAME] Creek Apartments National Night Out Start free trial Earn Rewards…" at bounding box center [383, 185] width 767 height 371
click at [209, 85] on div "Applied" at bounding box center [233, 88] width 99 height 14
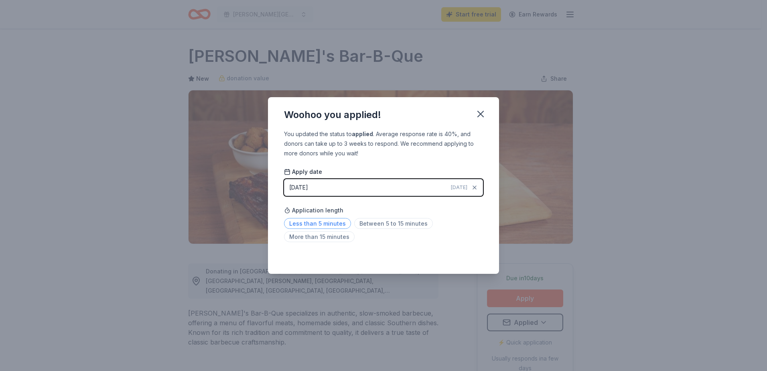
click at [332, 223] on span "Less than 5 minutes" at bounding box center [317, 223] width 67 height 11
click at [478, 116] on icon "button" at bounding box center [480, 113] width 11 height 11
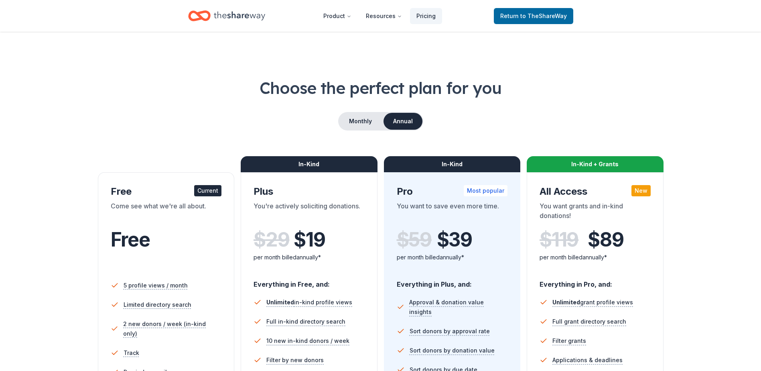
click at [136, 241] on span "Free" at bounding box center [130, 240] width 39 height 24
click at [518, 14] on span "Return to TheShareWay" at bounding box center [534, 16] width 67 height 10
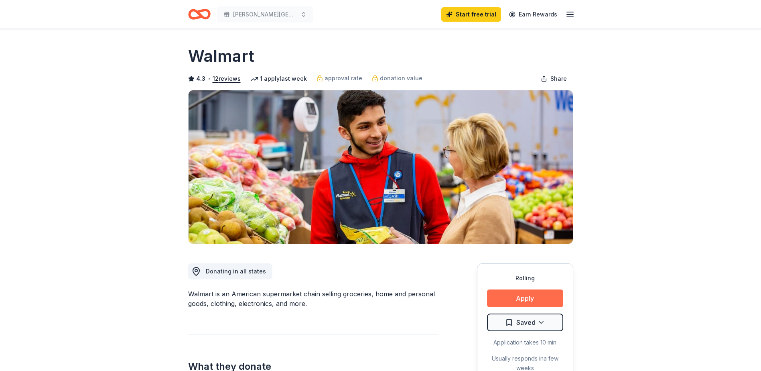
click at [530, 291] on button "Apply" at bounding box center [525, 298] width 76 height 18
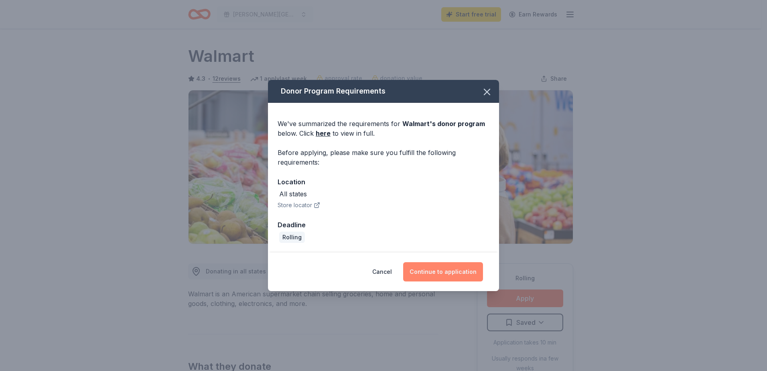
click at [449, 270] on button "Continue to application" at bounding box center [443, 271] width 80 height 19
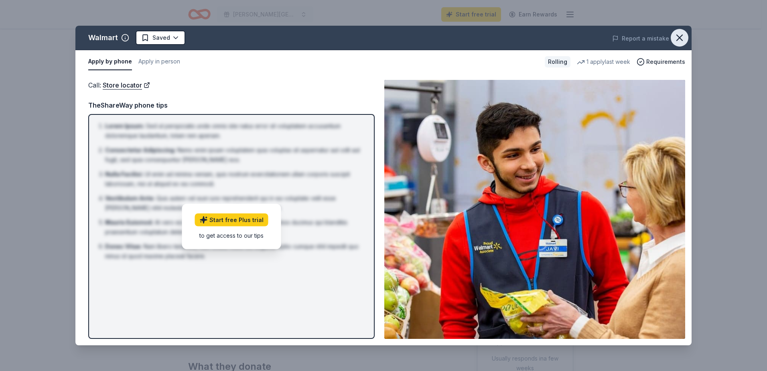
click at [679, 34] on icon "button" at bounding box center [679, 37] width 11 height 11
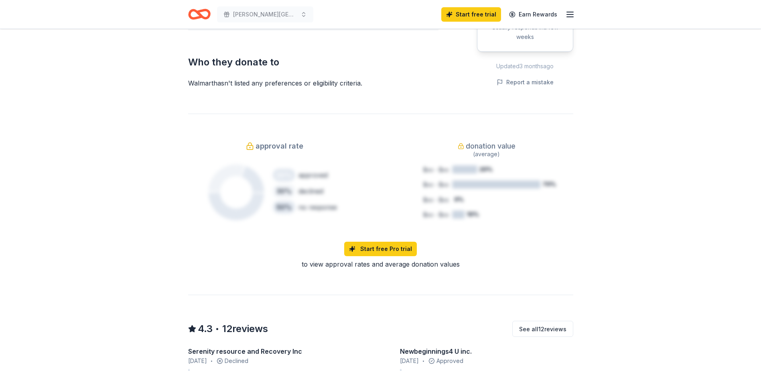
scroll to position [321, 0]
